Goal: Share content: Share content

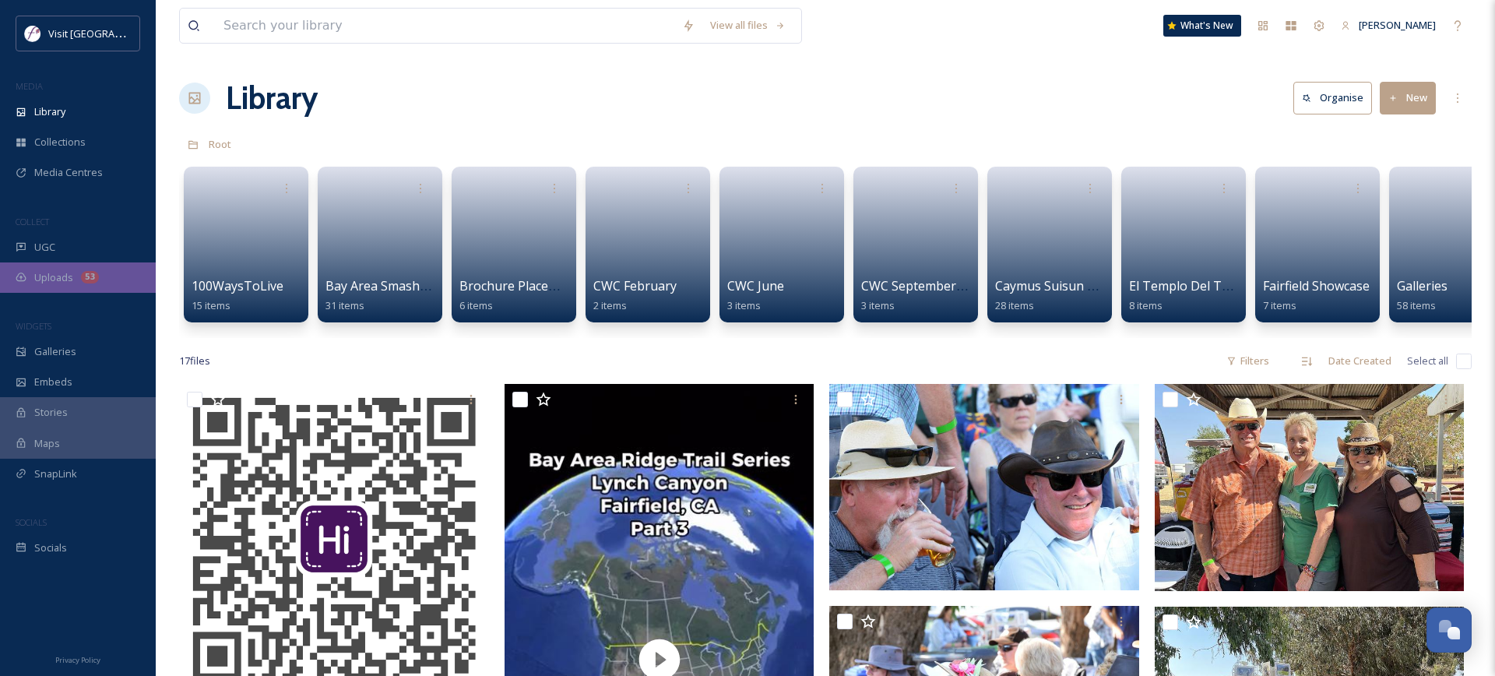
click at [66, 285] on div "Uploads 53" at bounding box center [78, 277] width 156 height 30
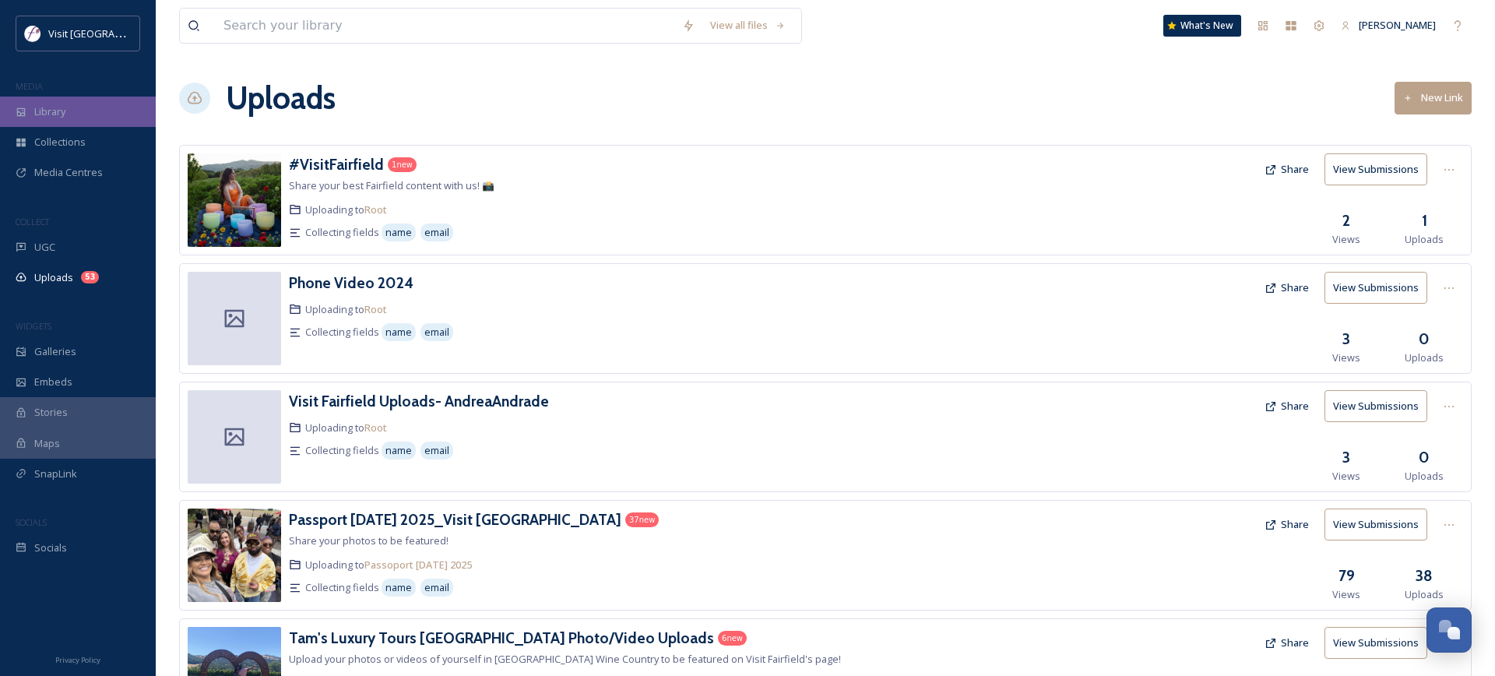
click at [67, 111] on div "Library" at bounding box center [78, 112] width 156 height 30
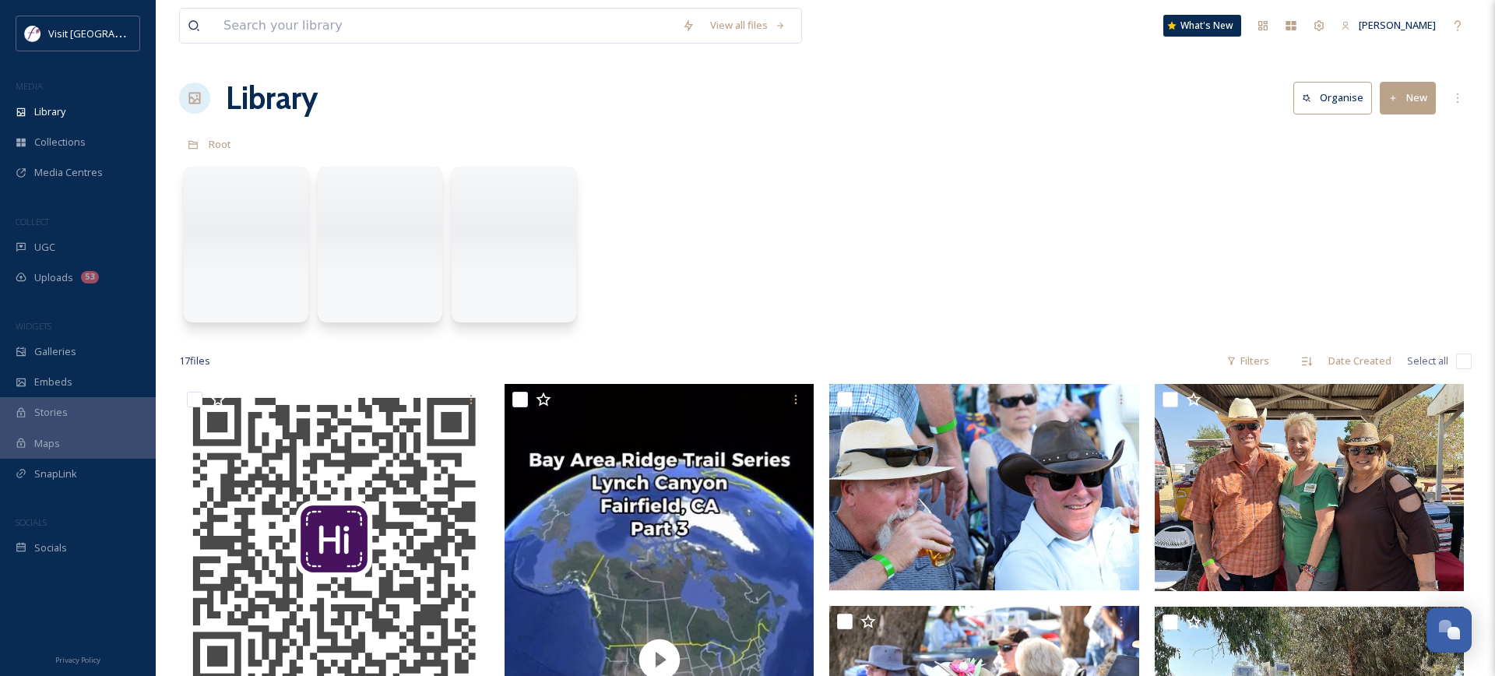
click at [1413, 92] on button "New" at bounding box center [1408, 98] width 56 height 32
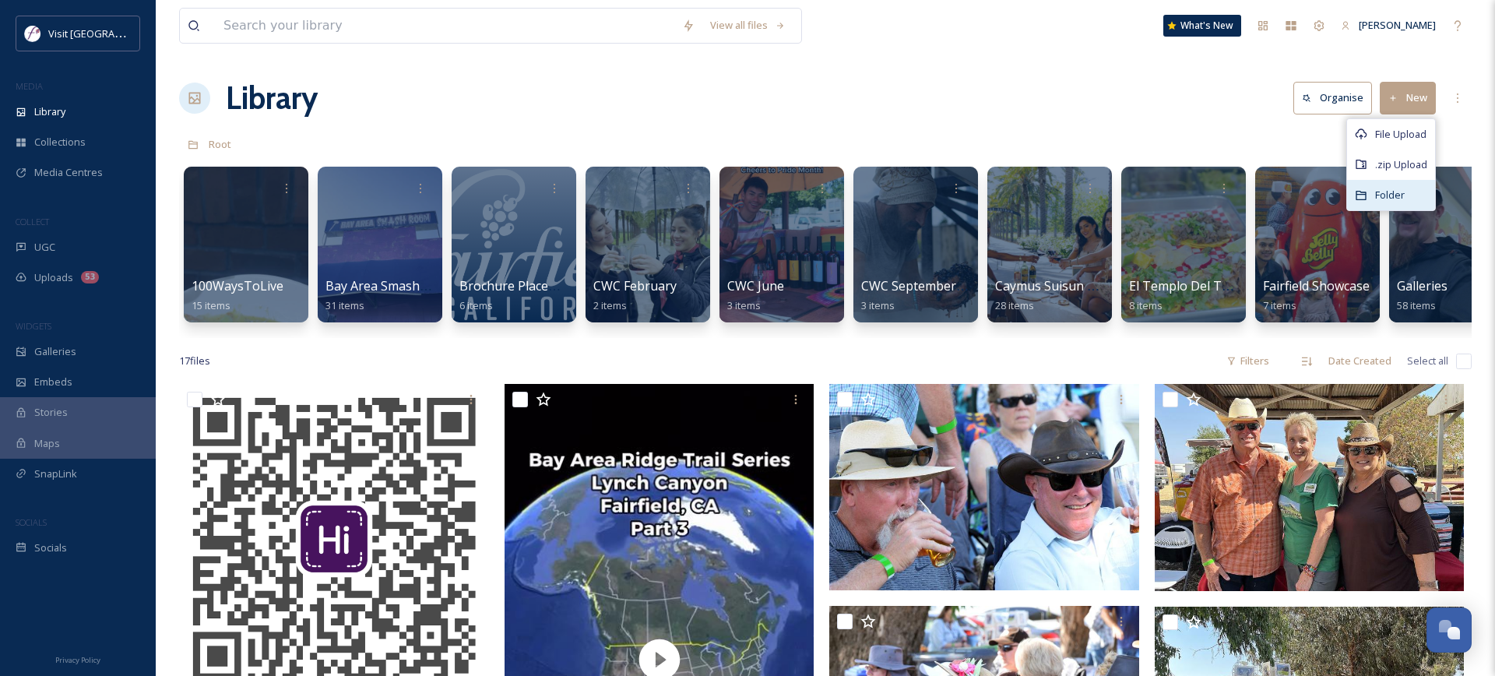
click at [1394, 202] on div "Folder" at bounding box center [1391, 195] width 88 height 30
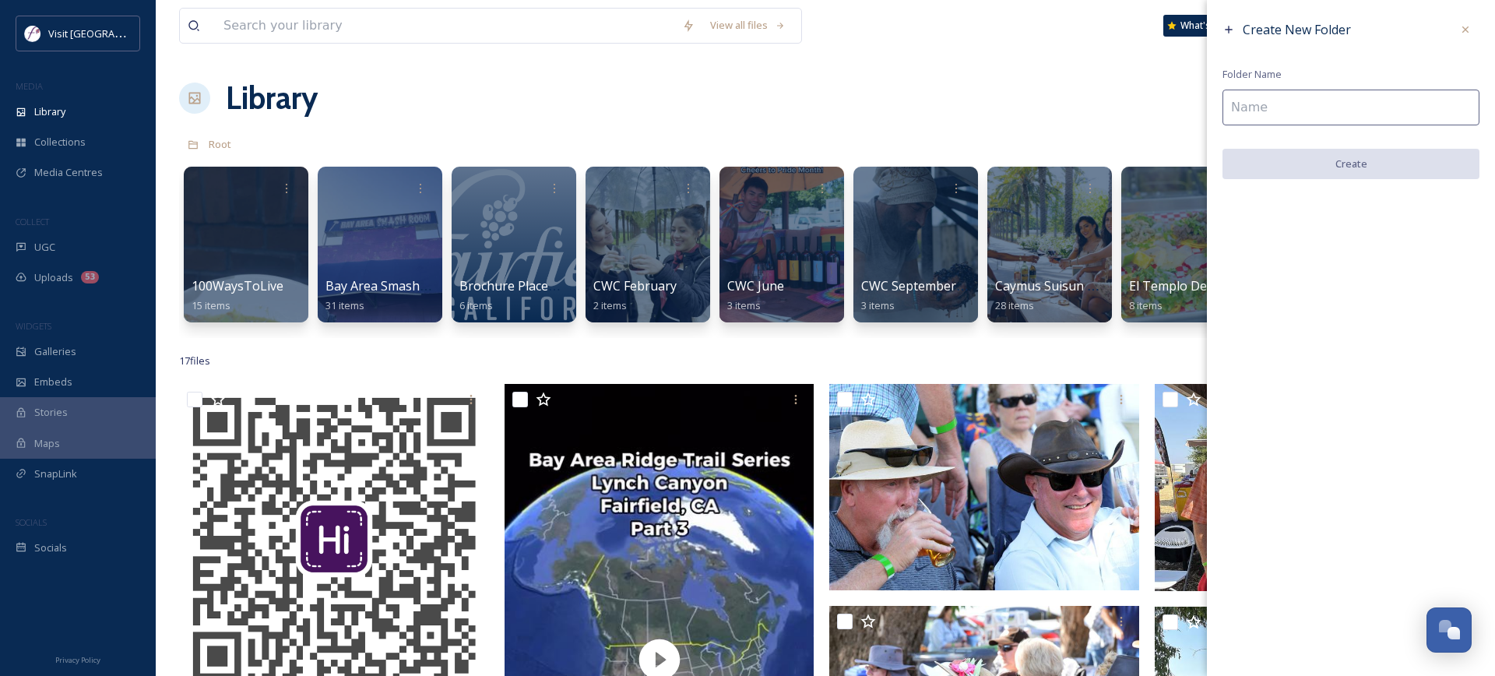
click at [1295, 116] on input at bounding box center [1351, 108] width 257 height 36
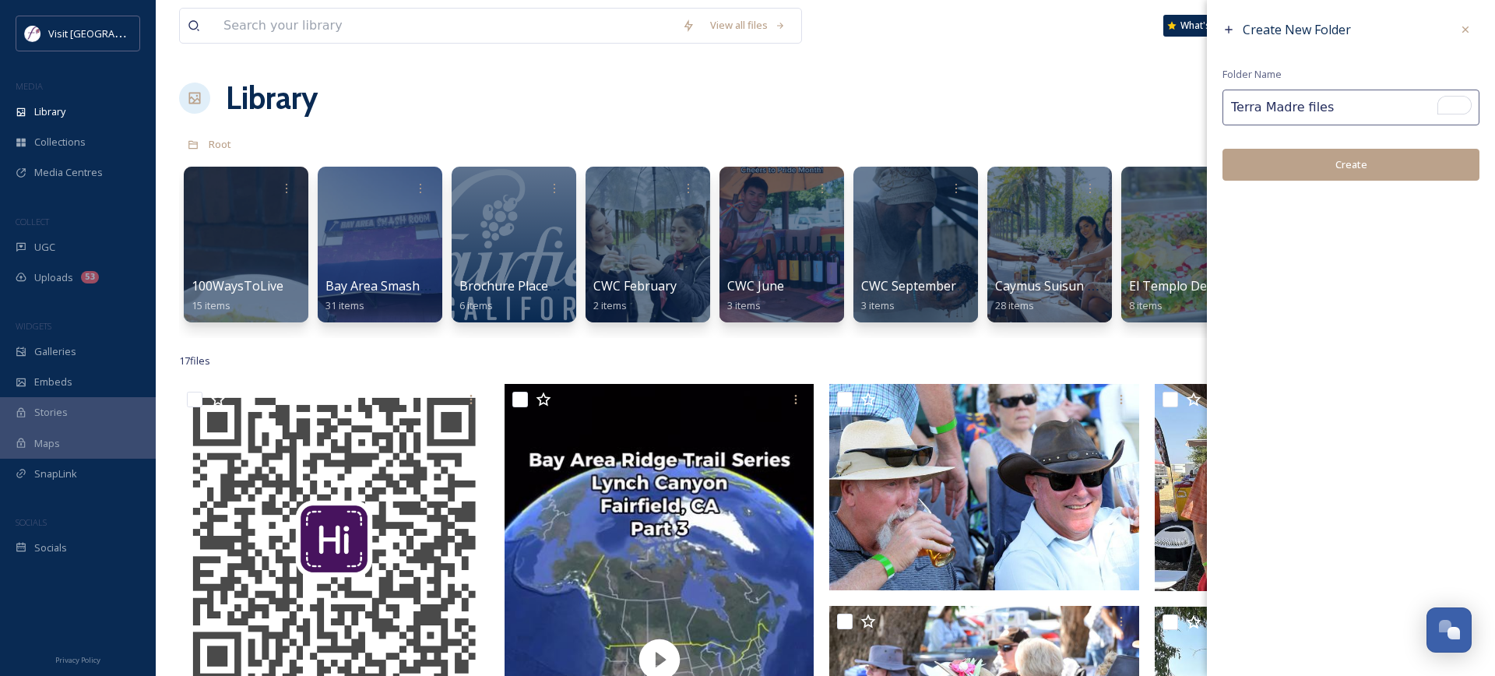
type input "Terra Madre files"
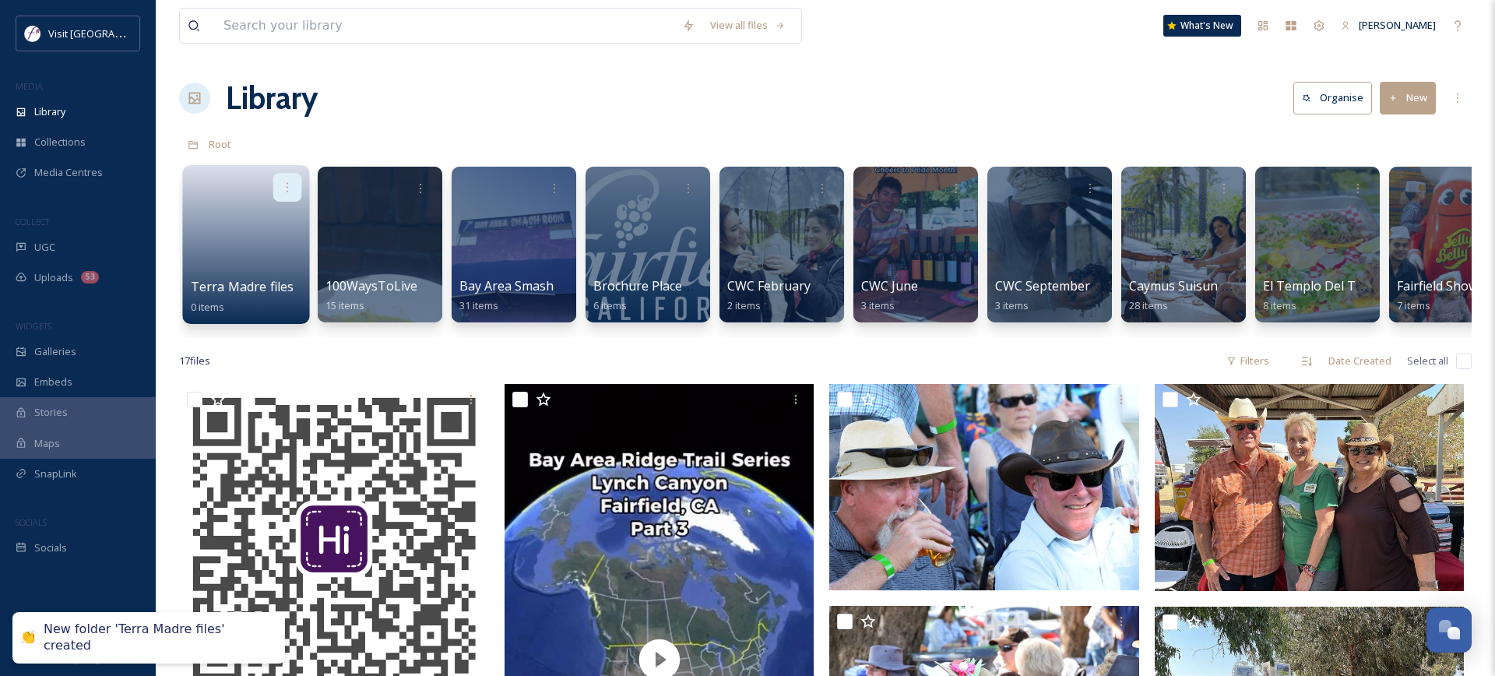
click at [288, 186] on icon at bounding box center [287, 187] width 12 height 12
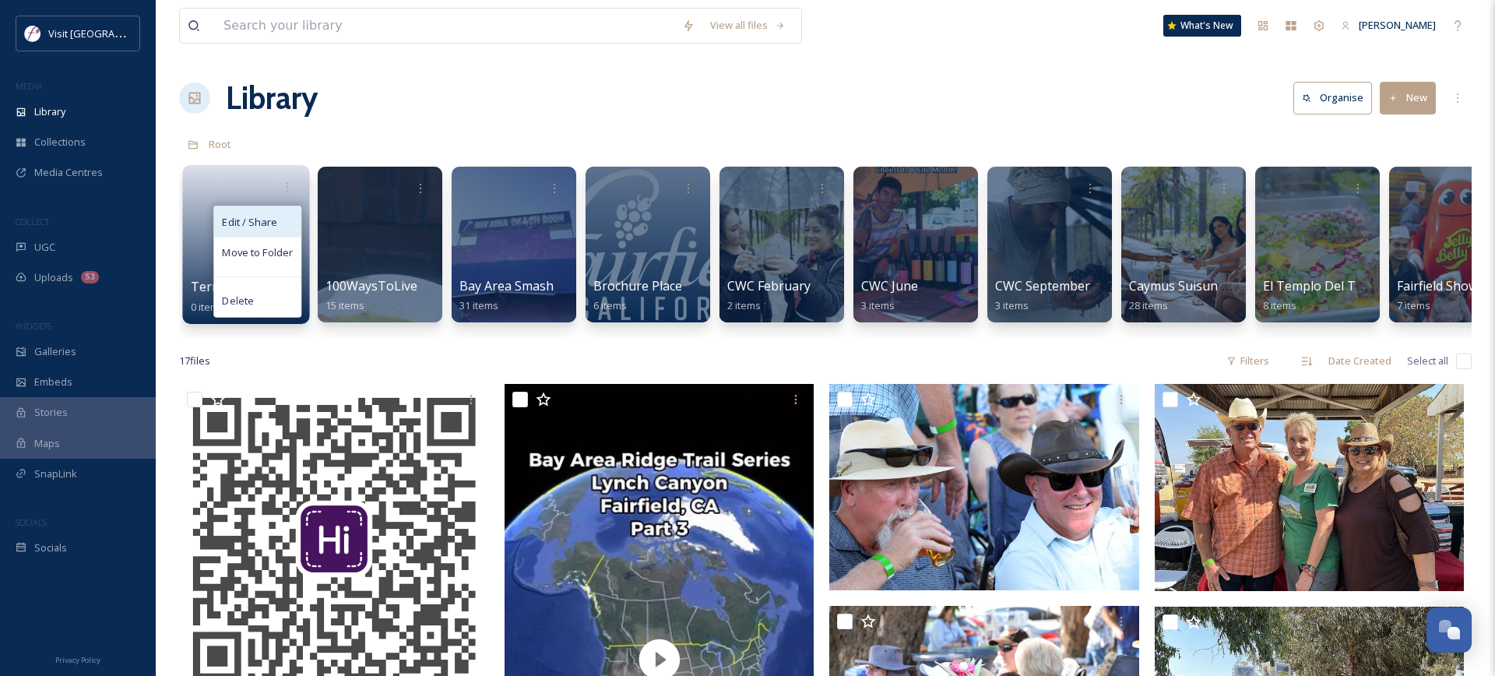
click at [267, 222] on span "Edit / Share" at bounding box center [249, 222] width 55 height 16
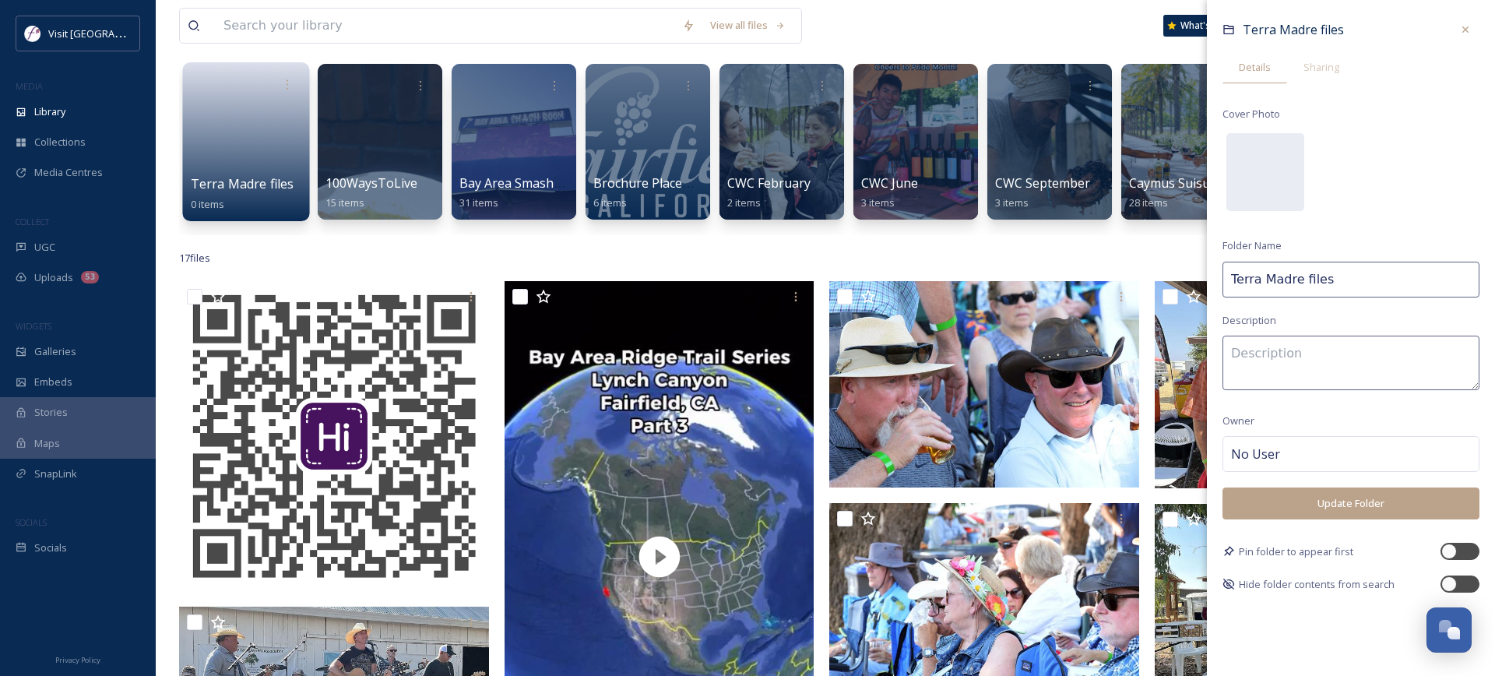
scroll to position [104, 0]
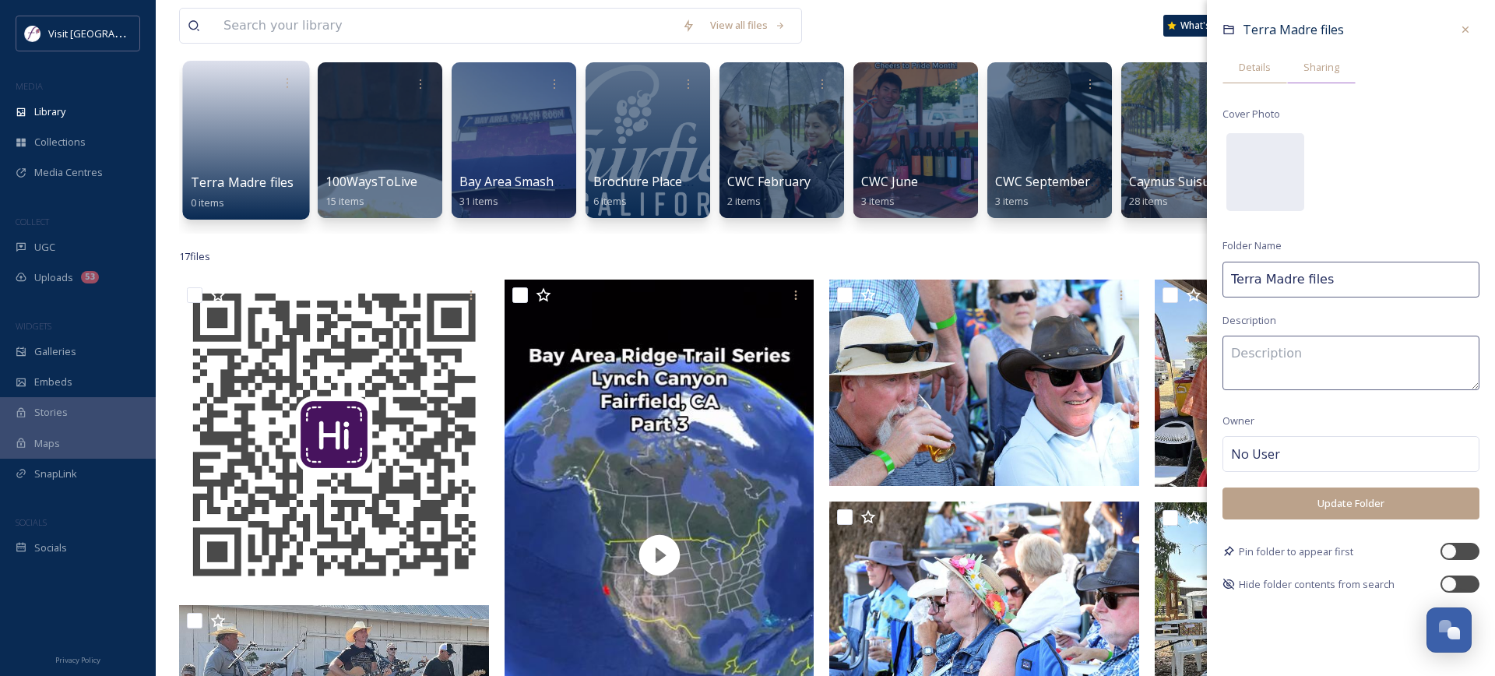
click at [1330, 60] on span "Sharing" at bounding box center [1322, 67] width 36 height 15
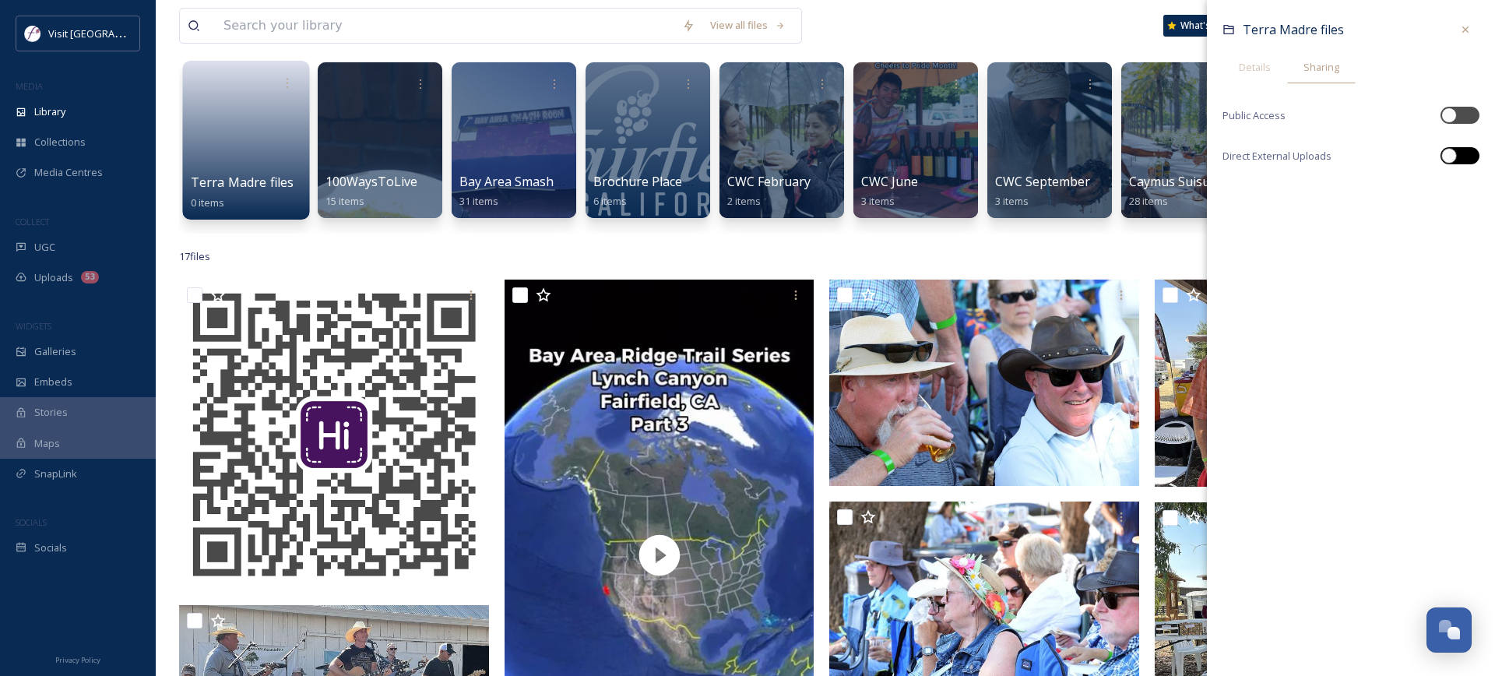
click at [1460, 155] on div at bounding box center [1460, 155] width 39 height 17
checkbox input "true"
click at [1453, 114] on div at bounding box center [1450, 115] width 16 height 16
checkbox input "true"
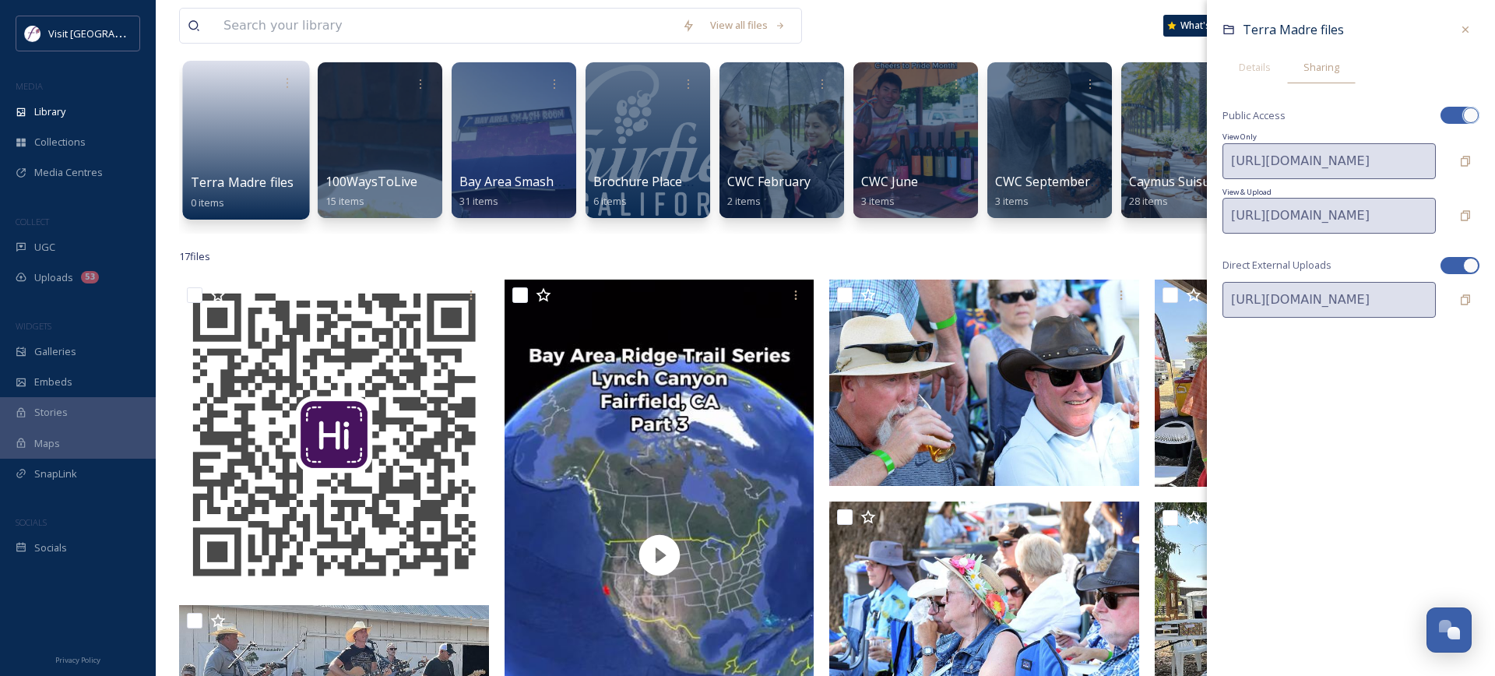
drag, startPoint x: 1464, startPoint y: 33, endPoint x: 1447, endPoint y: 44, distance: 20.3
click at [1463, 33] on icon at bounding box center [1466, 29] width 12 height 12
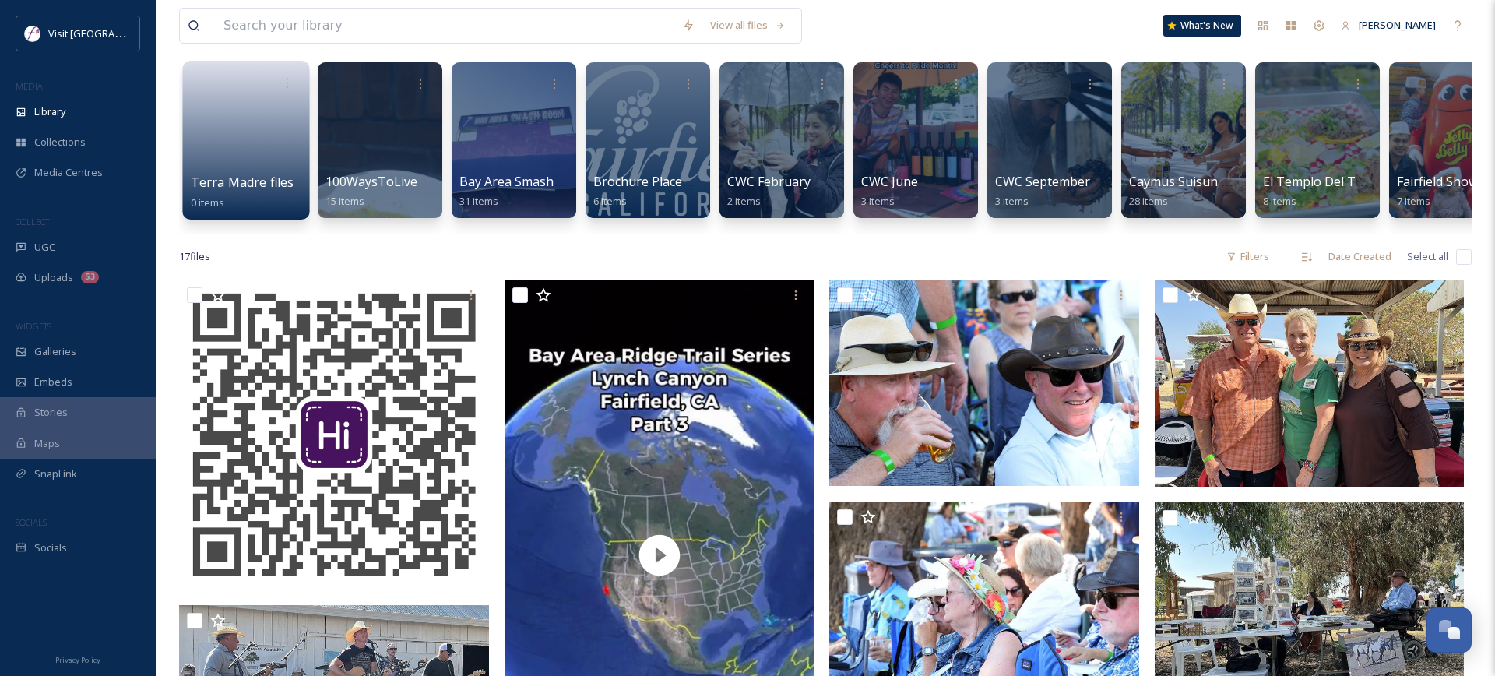
click at [239, 116] on link at bounding box center [246, 135] width 111 height 76
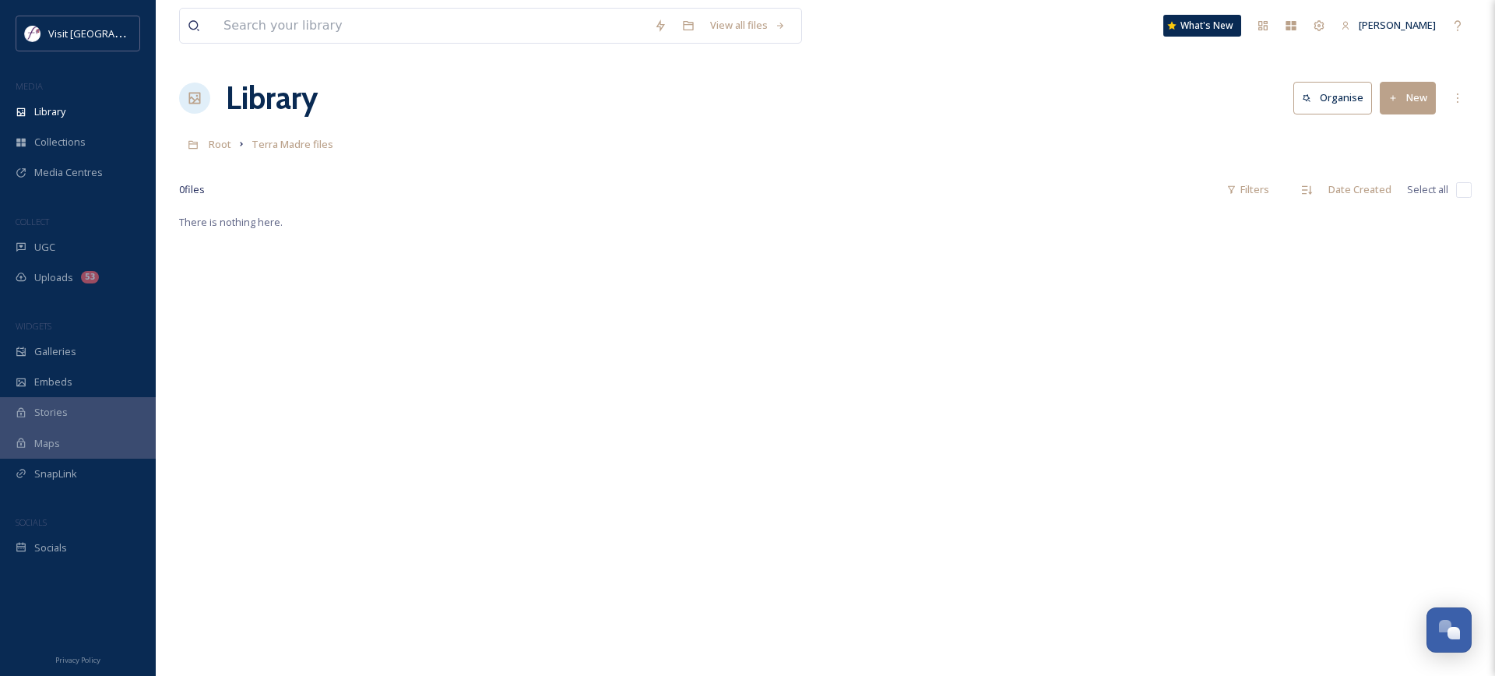
click at [1421, 97] on button "New" at bounding box center [1408, 98] width 56 height 32
click at [1403, 131] on span "File Upload" at bounding box center [1400, 134] width 51 height 15
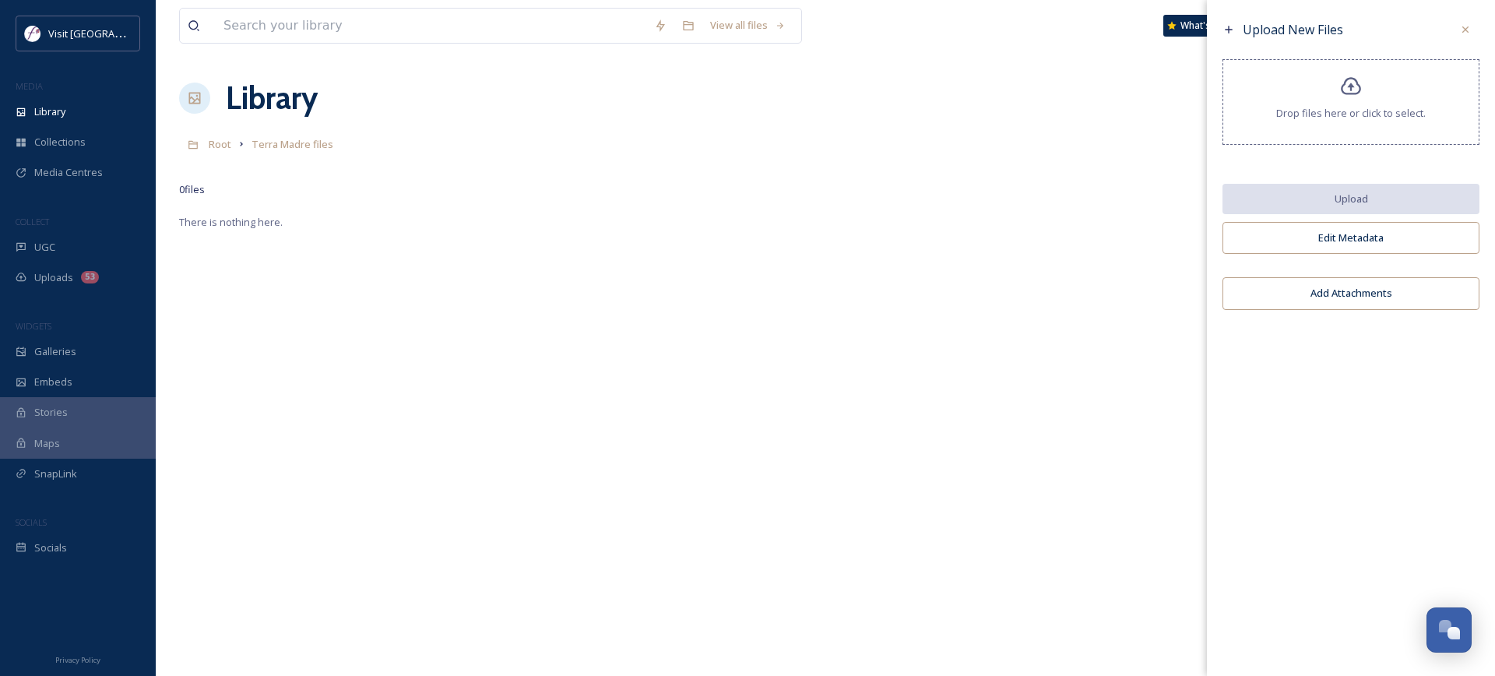
click at [1324, 109] on span "Drop files here or click to select." at bounding box center [1352, 113] width 150 height 15
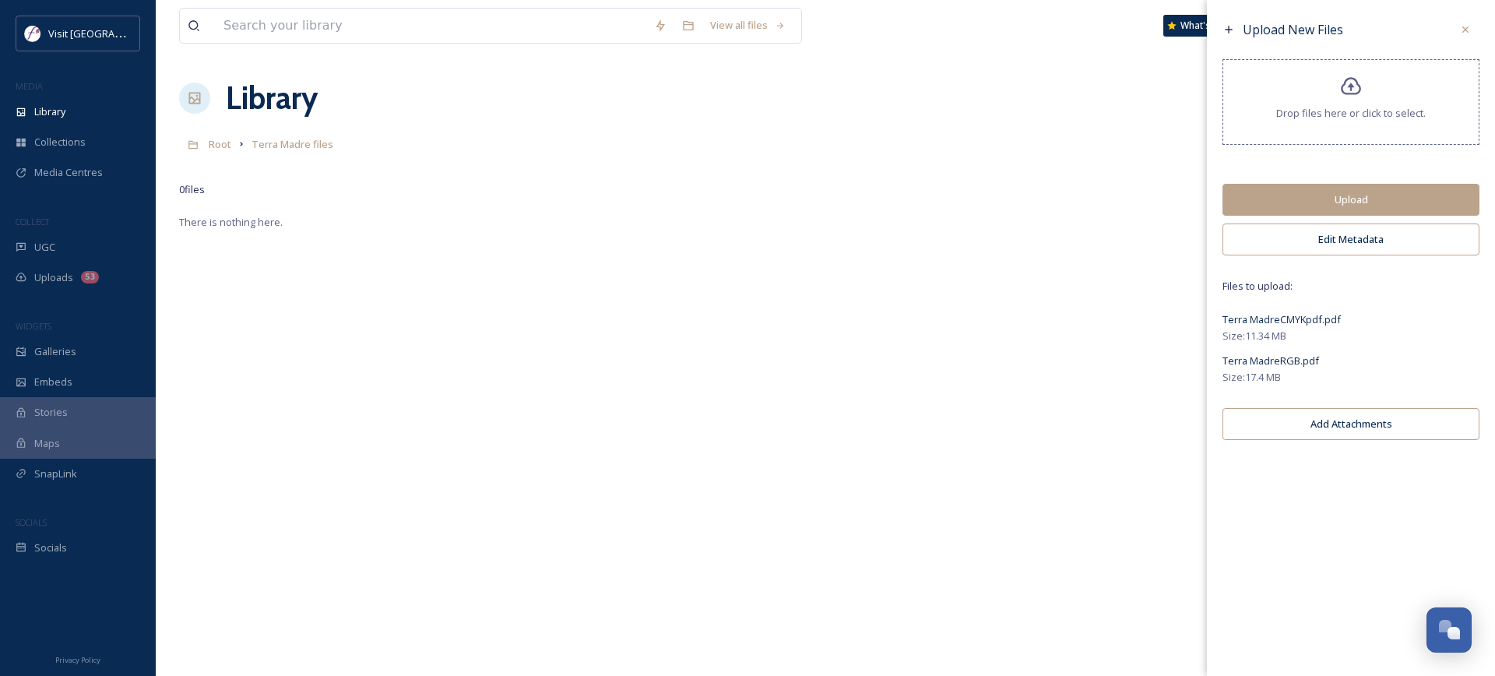
click at [1366, 205] on button "Upload" at bounding box center [1351, 200] width 257 height 32
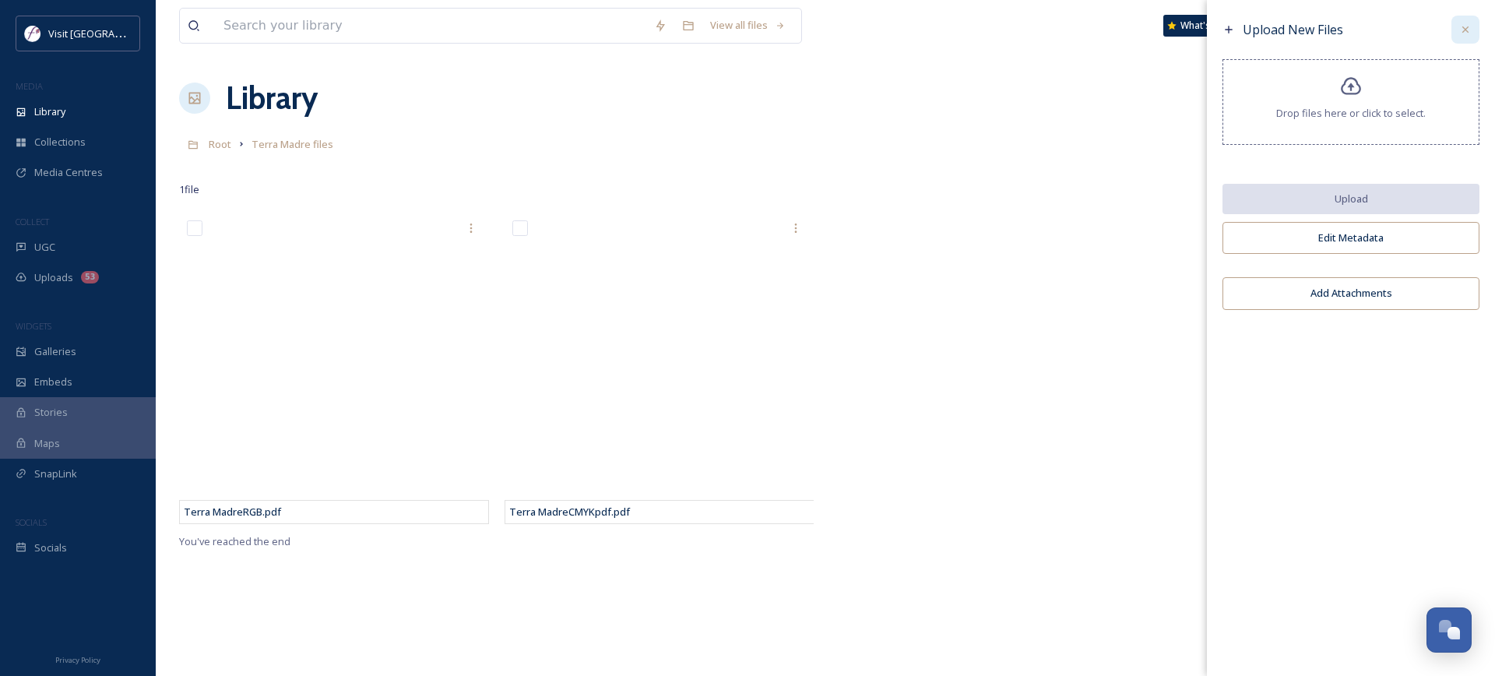
click at [1460, 30] on icon at bounding box center [1466, 29] width 12 height 12
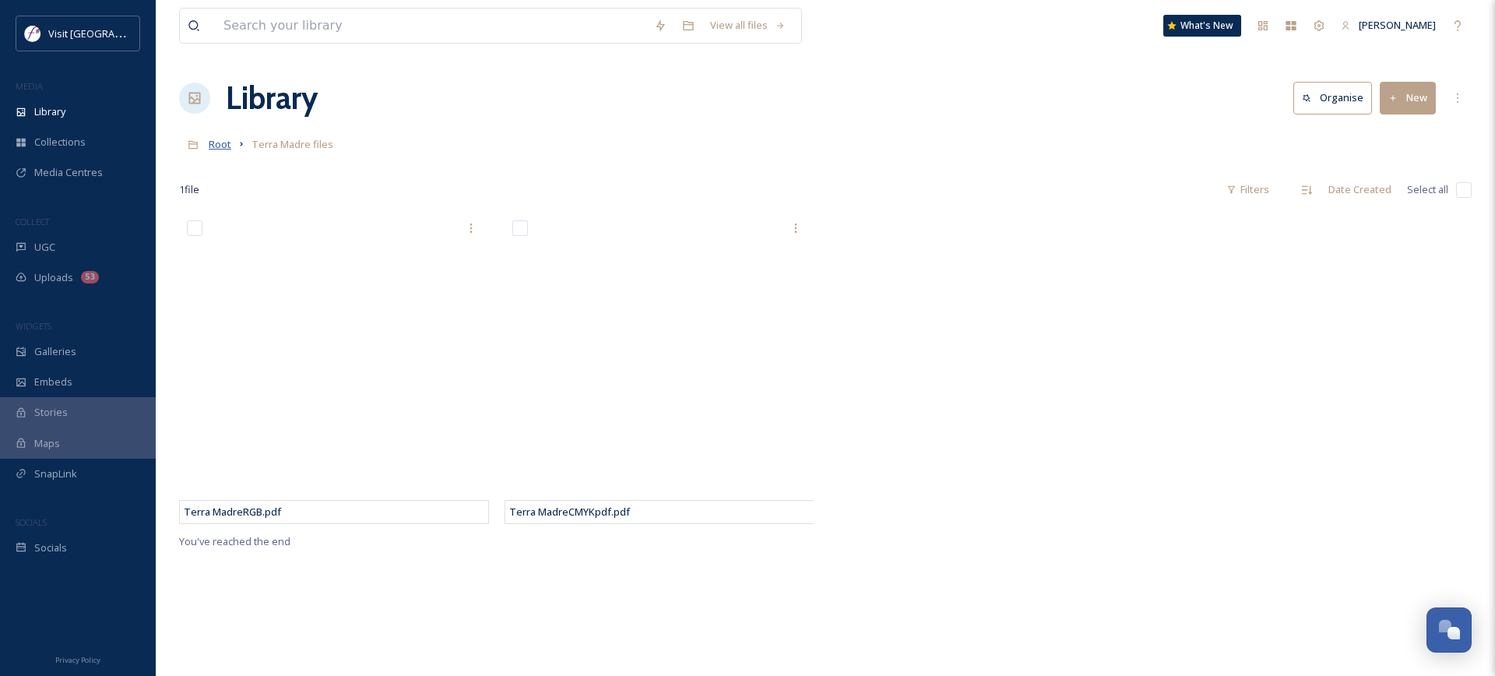
click at [225, 145] on span "Root" at bounding box center [220, 144] width 23 height 14
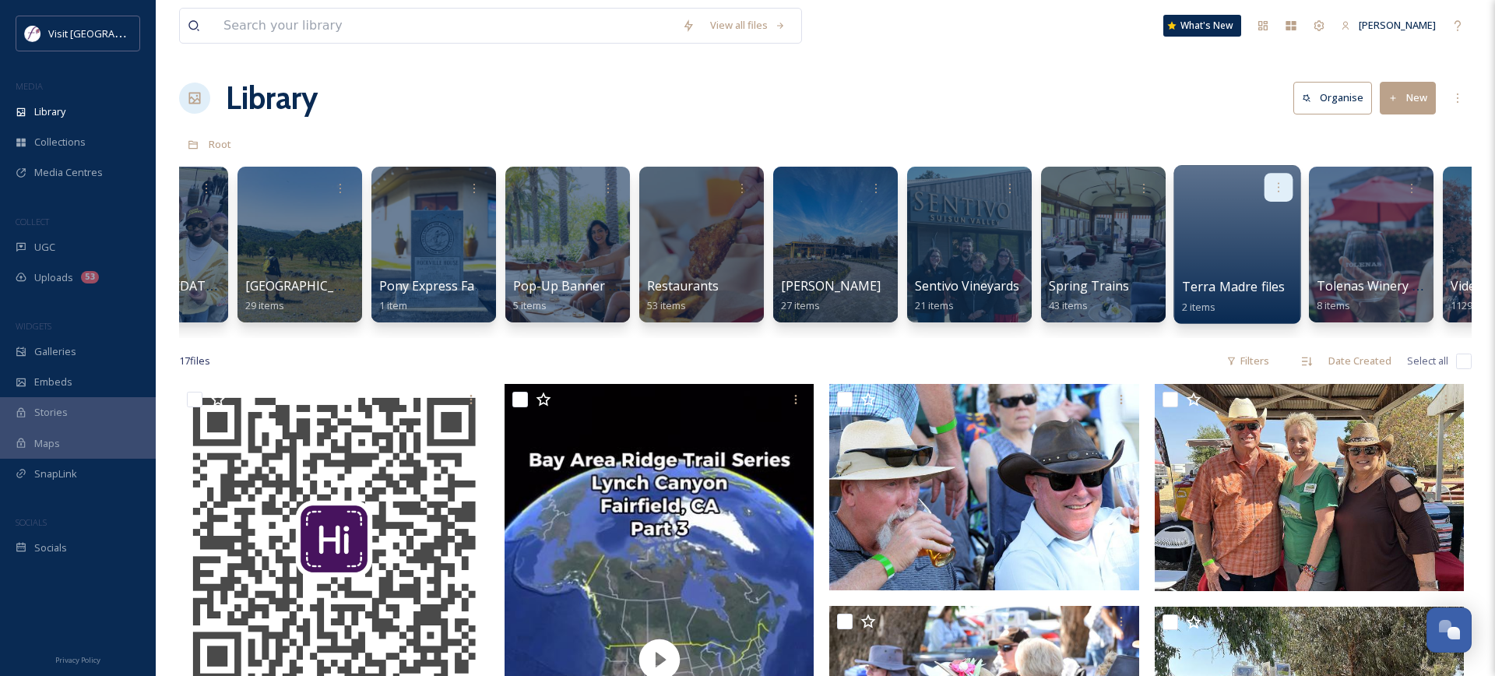
scroll to position [0, 2636]
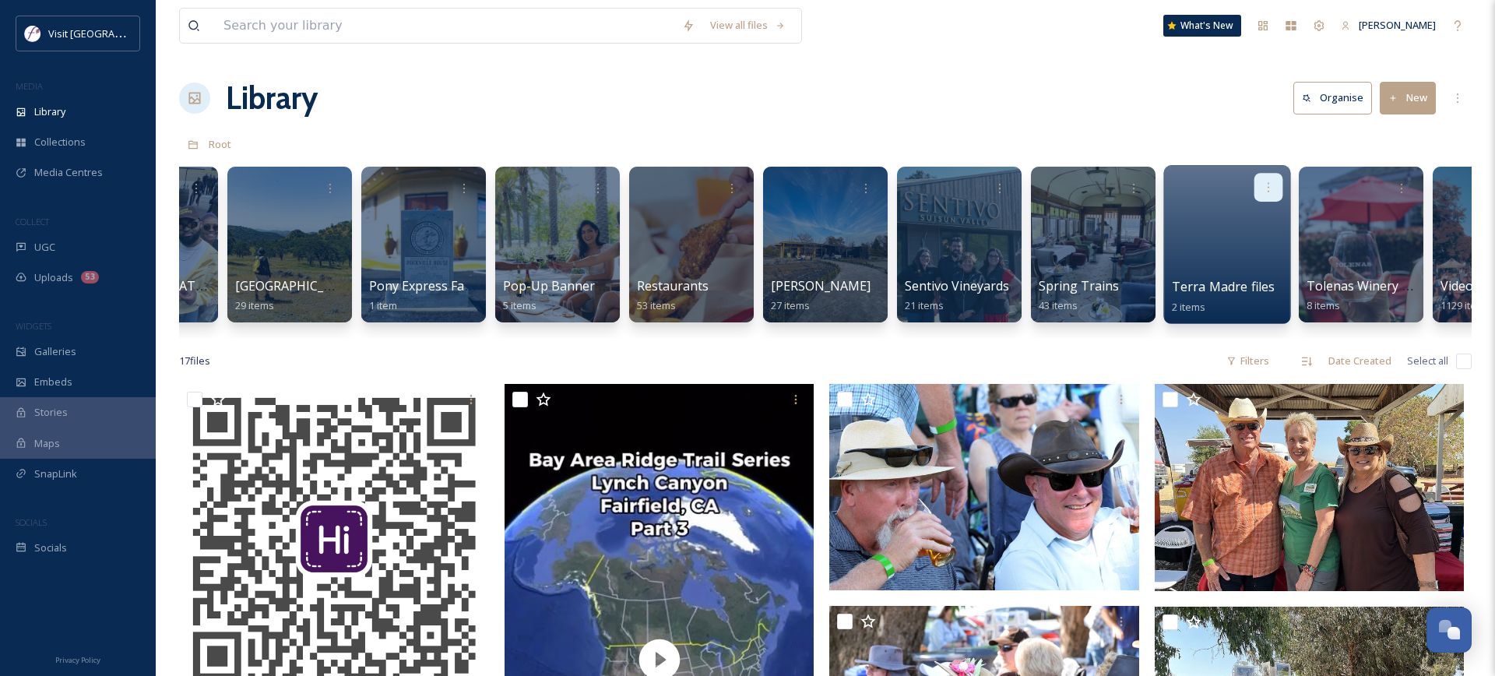
click at [1273, 190] on icon at bounding box center [1269, 187] width 12 height 12
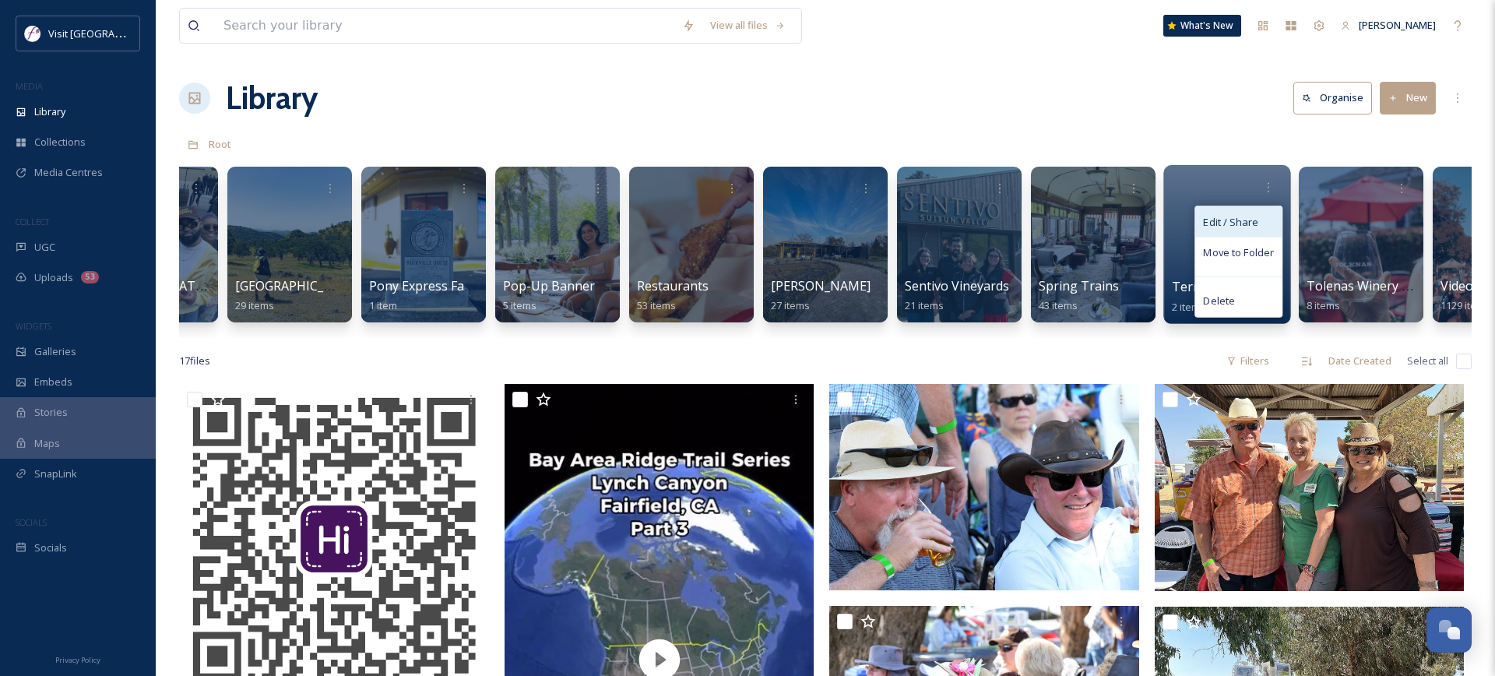
click at [1256, 224] on span "Edit / Share" at bounding box center [1230, 222] width 55 height 16
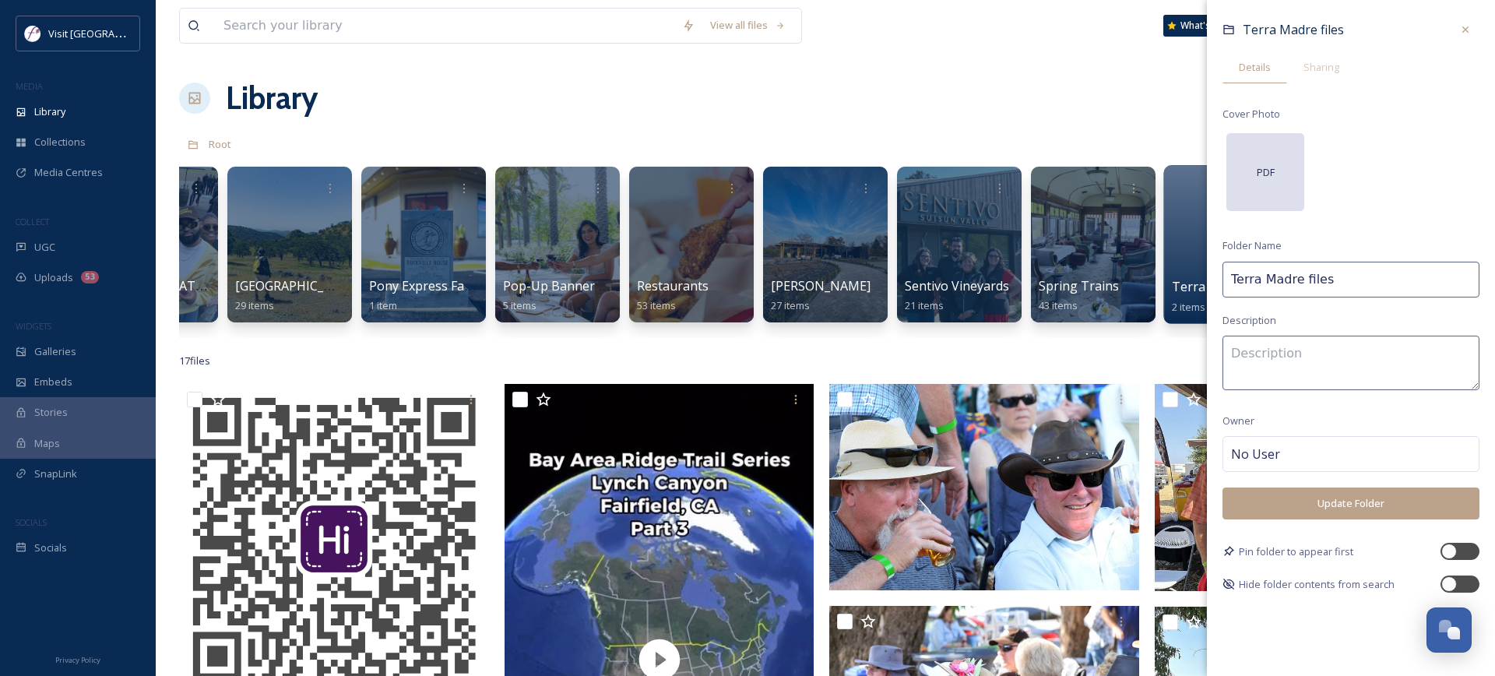
click at [1277, 182] on div "PDF" at bounding box center [1266, 172] width 78 height 78
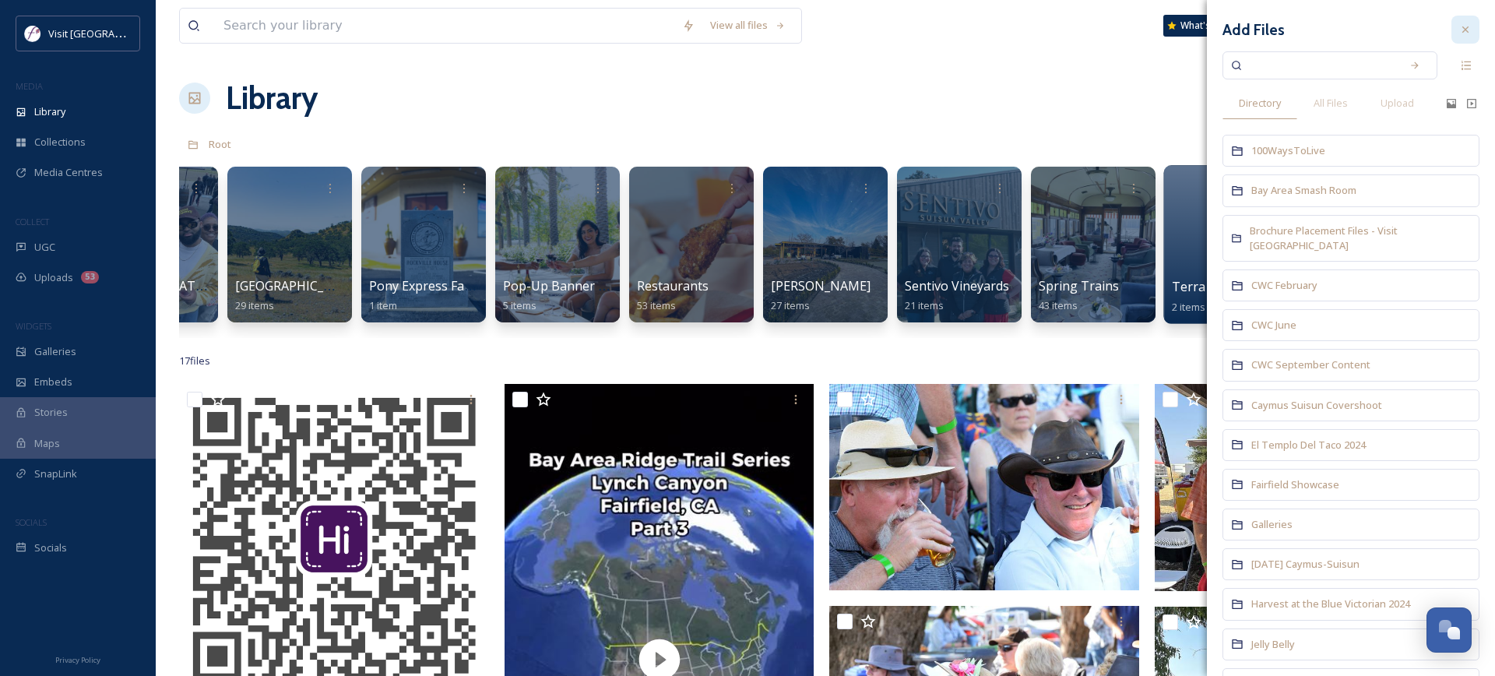
click at [1478, 28] on div at bounding box center [1466, 30] width 28 height 28
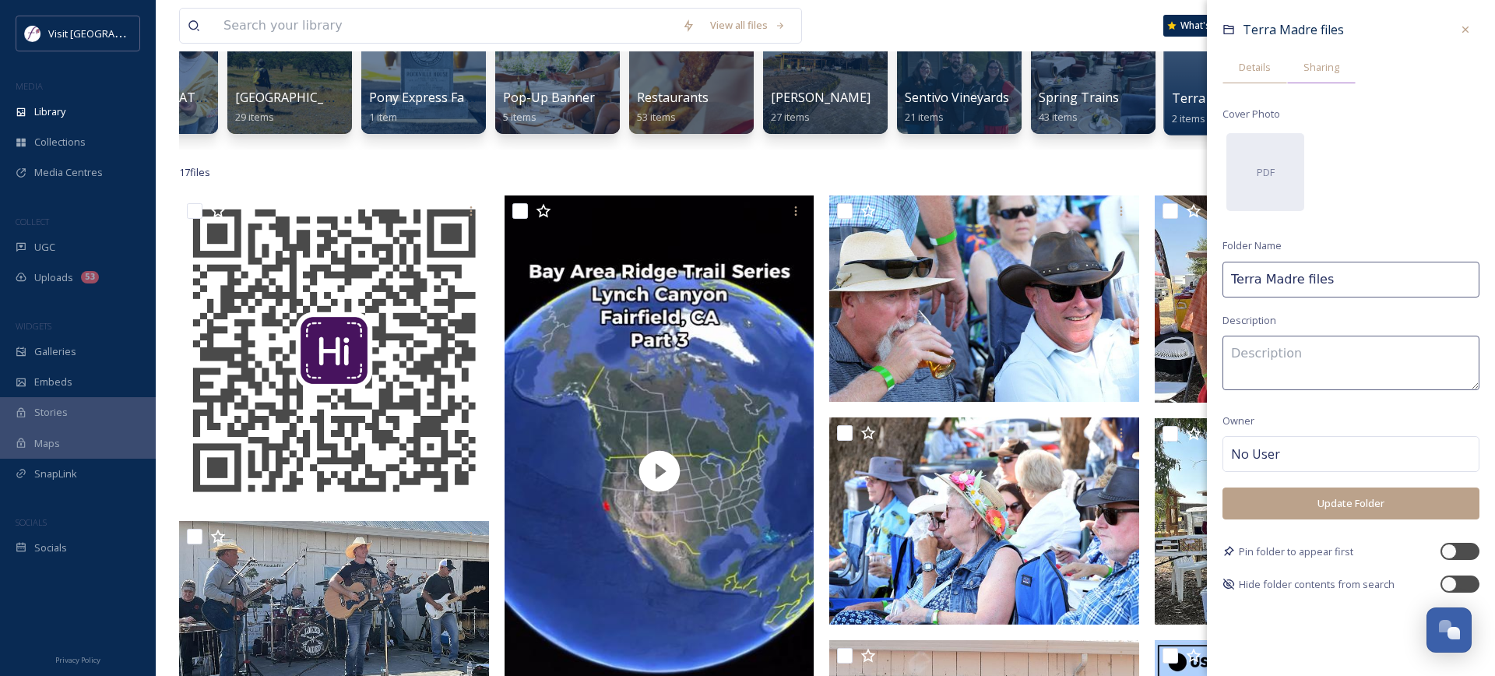
scroll to position [188, 0]
click at [1333, 65] on span "Sharing" at bounding box center [1322, 67] width 36 height 15
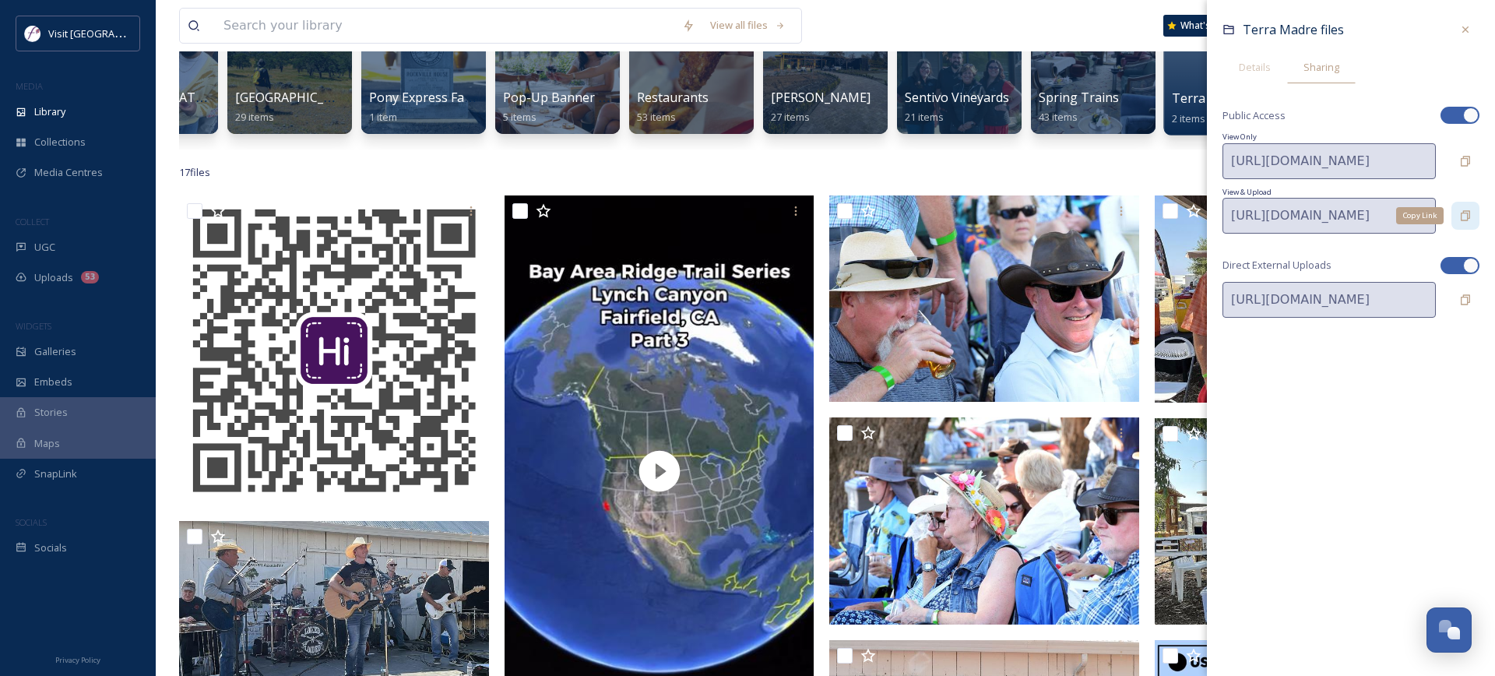
click at [1461, 213] on icon at bounding box center [1465, 215] width 9 height 10
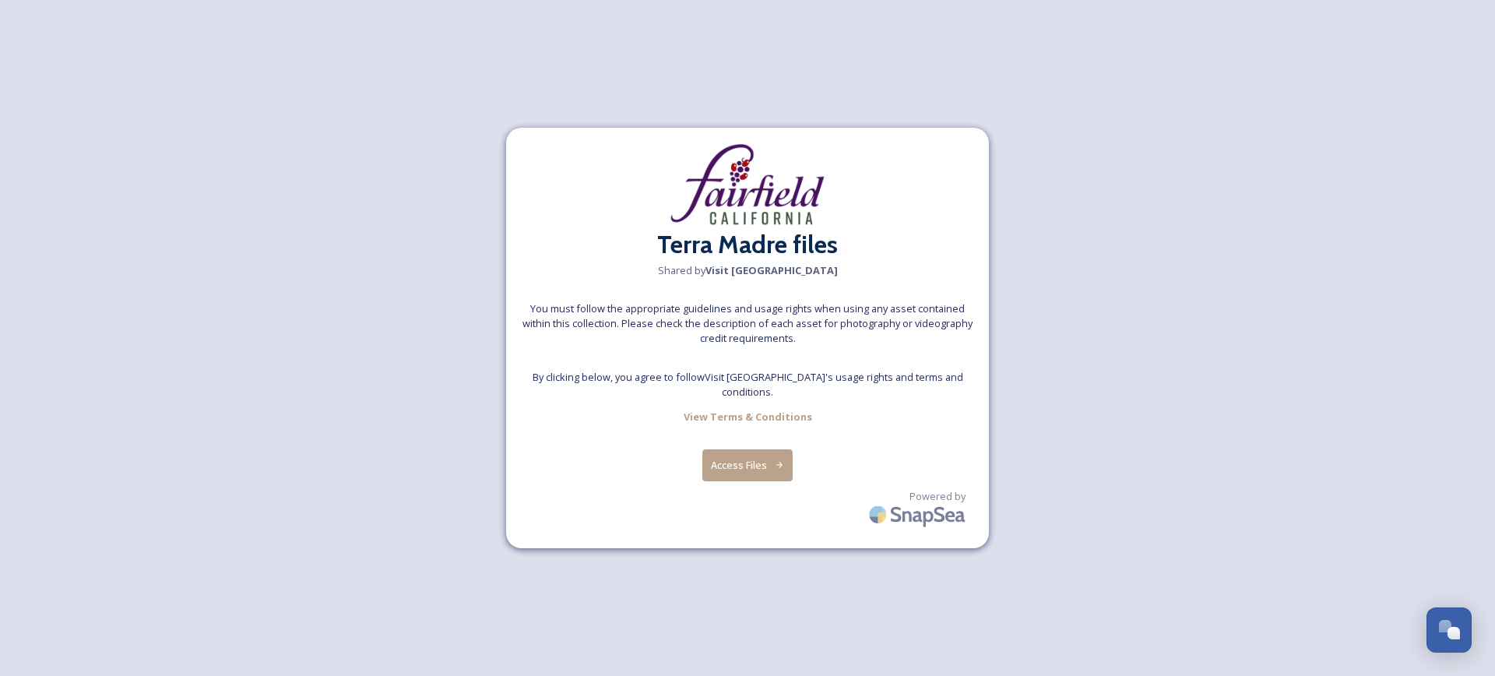
click at [775, 460] on icon at bounding box center [780, 465] width 10 height 10
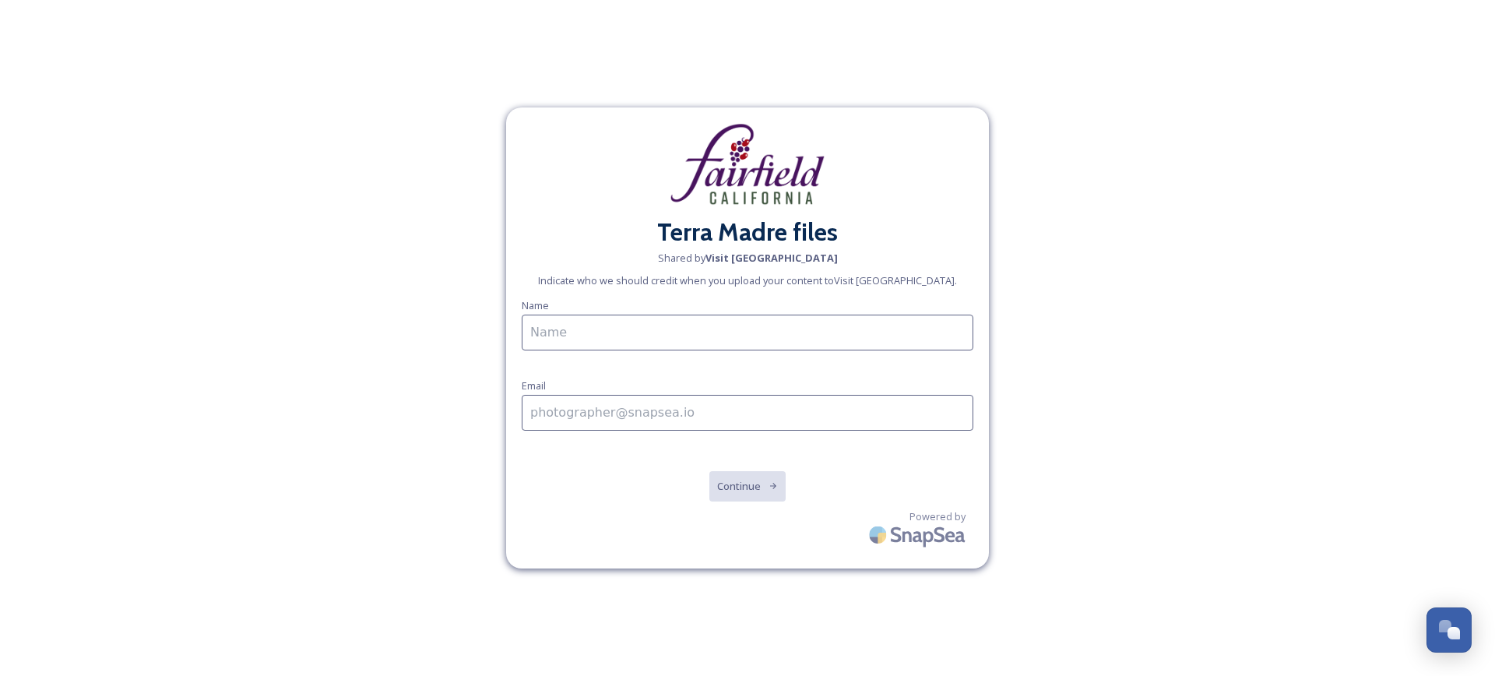
click at [650, 329] on input at bounding box center [748, 333] width 452 height 36
type input "[PERSON_NAME]"
click at [629, 414] on input at bounding box center [748, 413] width 452 height 36
type input "zebastian@visitfairfieldca.com"
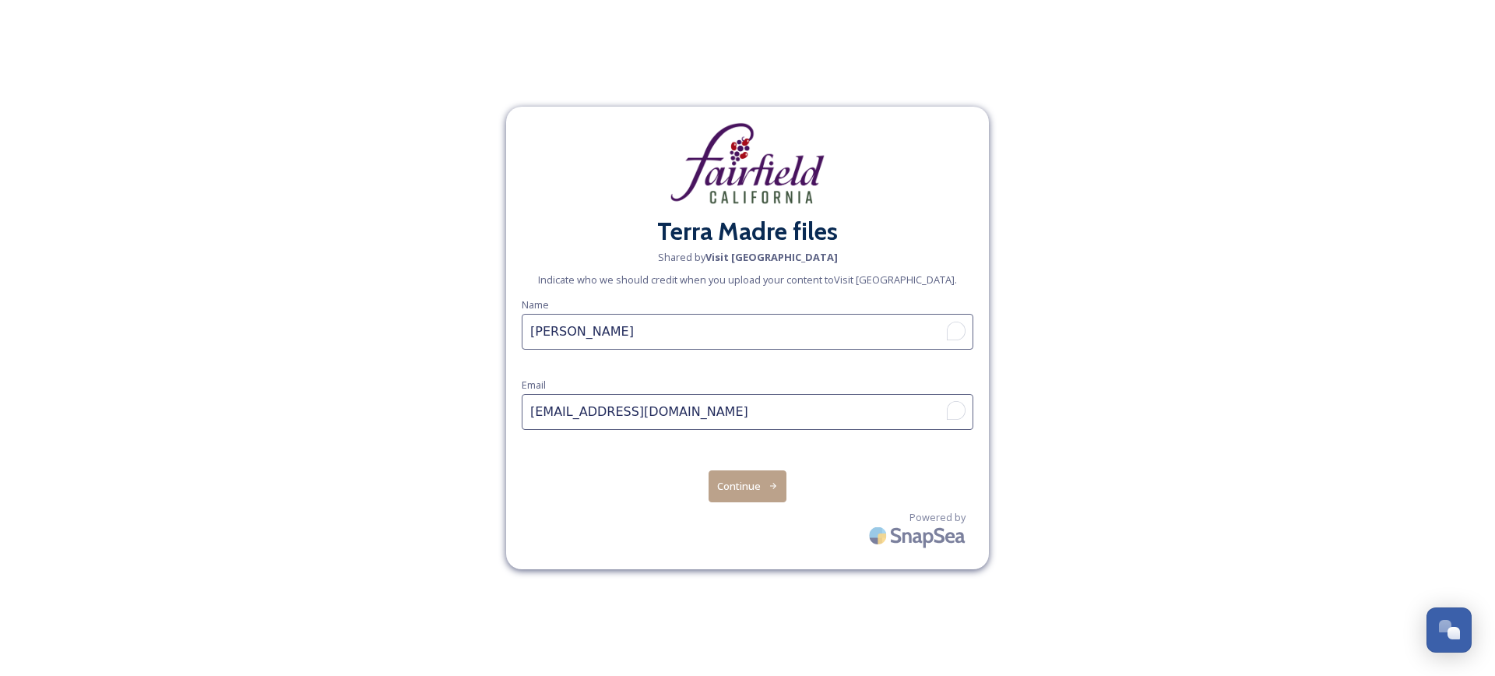
click at [740, 498] on button "Continue" at bounding box center [748, 486] width 79 height 32
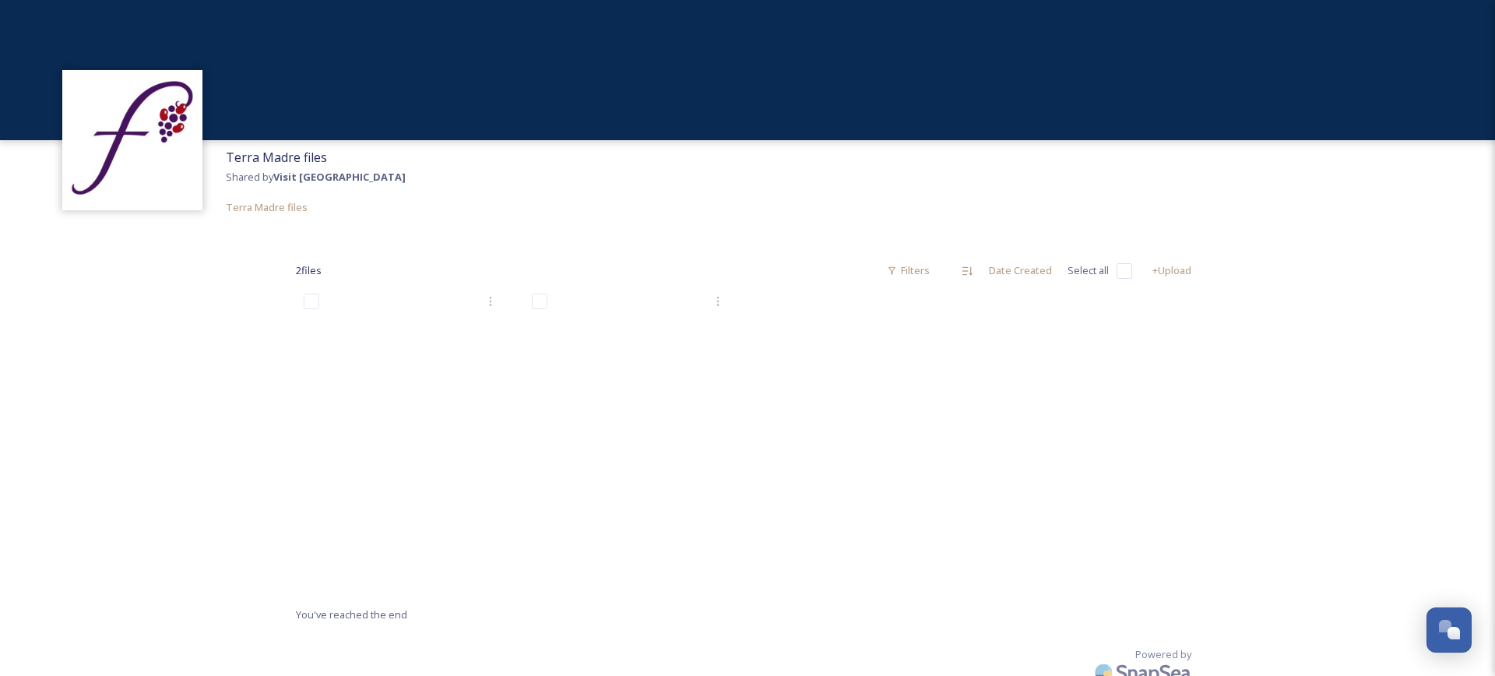
scroll to position [30, 0]
